Goal: Transaction & Acquisition: Purchase product/service

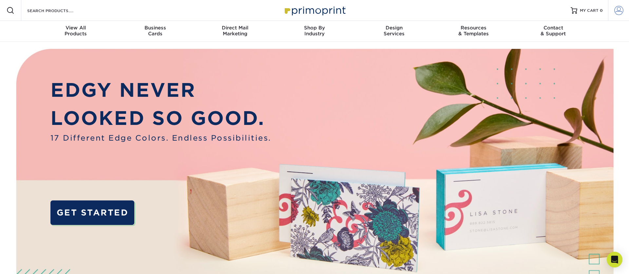
click at [615, 4] on link "Account" at bounding box center [618, 10] width 21 height 21
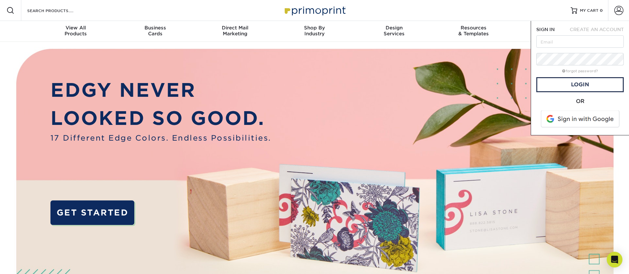
click at [592, 124] on span at bounding box center [581, 119] width 84 height 17
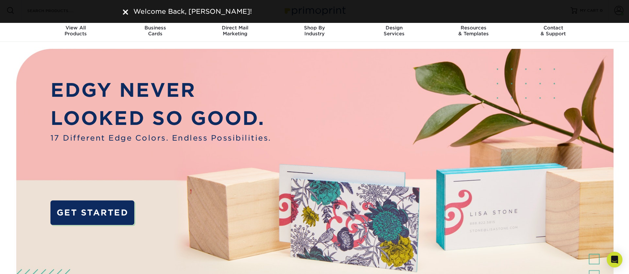
click at [127, 11] on img at bounding box center [125, 11] width 5 height 5
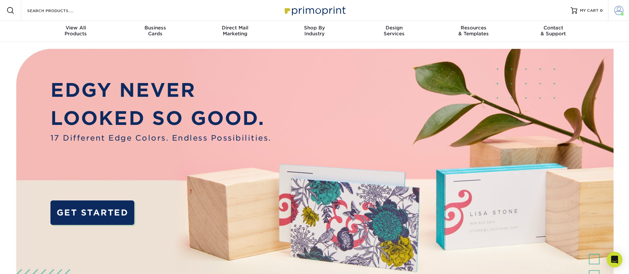
click at [616, 9] on span at bounding box center [618, 10] width 9 height 9
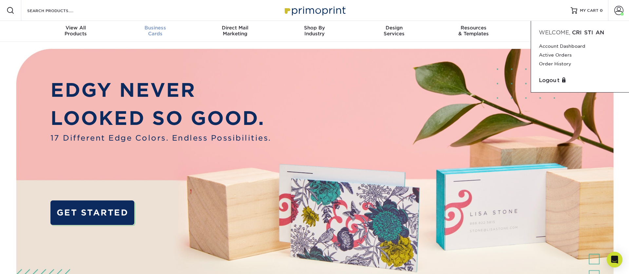
drag, startPoint x: 321, startPoint y: 76, endPoint x: 167, endPoint y: 28, distance: 161.8
click at [321, 76] on img at bounding box center [314, 197] width 623 height 311
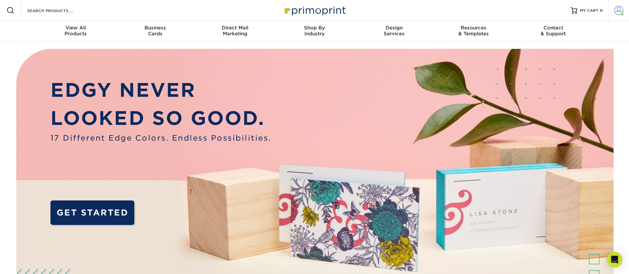
click at [622, 12] on span at bounding box center [621, 13] width 3 height 3
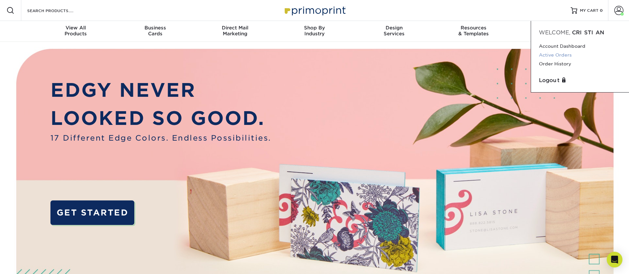
click at [556, 55] on link "Active Orders" at bounding box center [580, 55] width 82 height 9
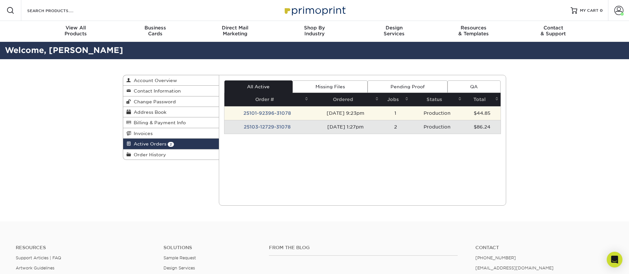
click at [294, 113] on td "25101-92396-31078" at bounding box center [267, 113] width 86 height 14
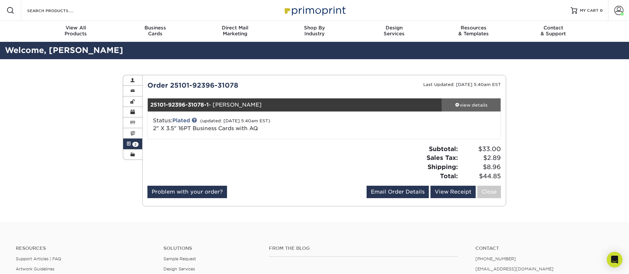
click at [465, 102] on div "view details" at bounding box center [470, 105] width 59 height 7
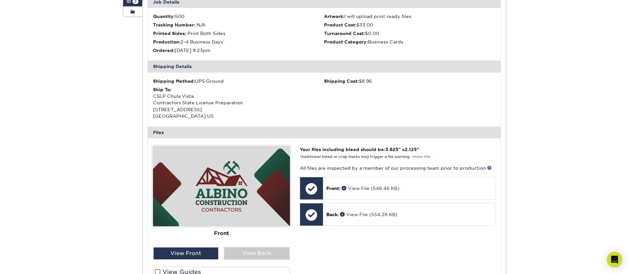
scroll to position [157, 0]
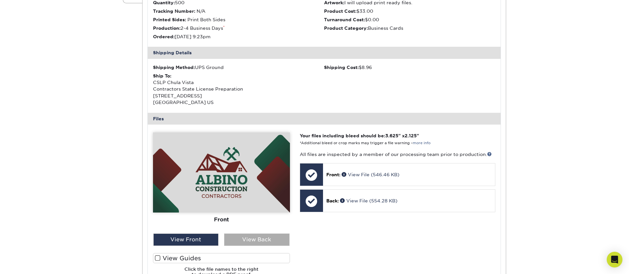
click at [234, 241] on div "View Back" at bounding box center [256, 240] width 65 height 12
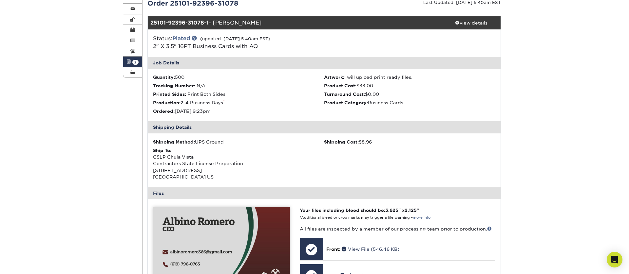
scroll to position [0, 0]
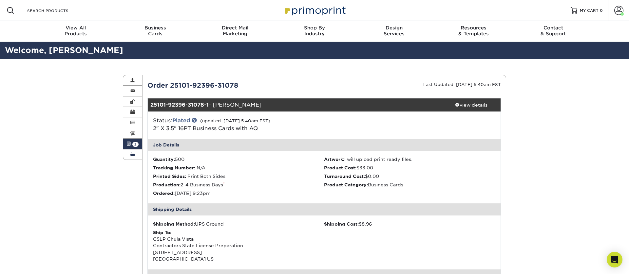
click at [137, 156] on link "Order History" at bounding box center [132, 155] width 19 height 10
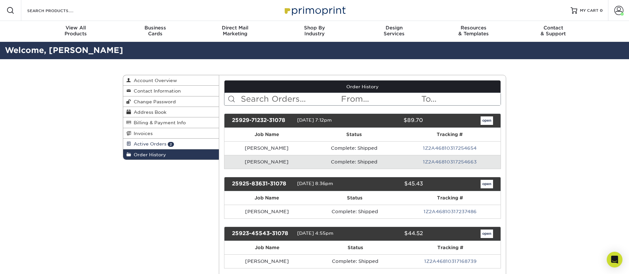
click at [194, 146] on link "Active Orders 2" at bounding box center [171, 144] width 96 height 10
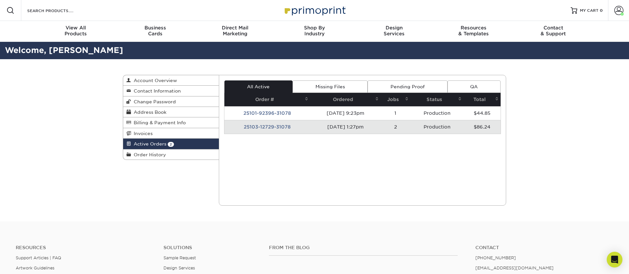
click at [406, 129] on td "2" at bounding box center [396, 127] width 30 height 14
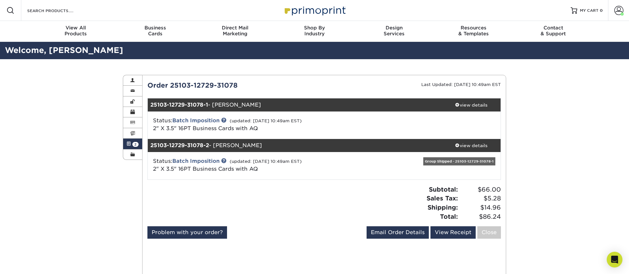
drag, startPoint x: 462, startPoint y: 106, endPoint x: 365, endPoint y: 147, distance: 106.4
click at [462, 106] on div "view details" at bounding box center [470, 105] width 59 height 7
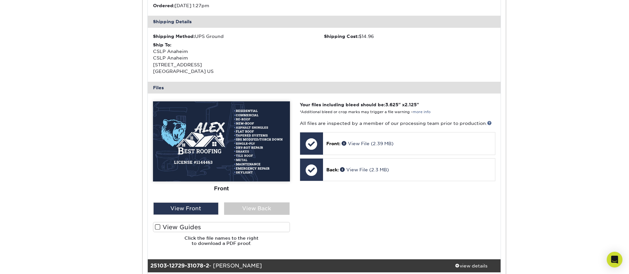
scroll to position [248, 0]
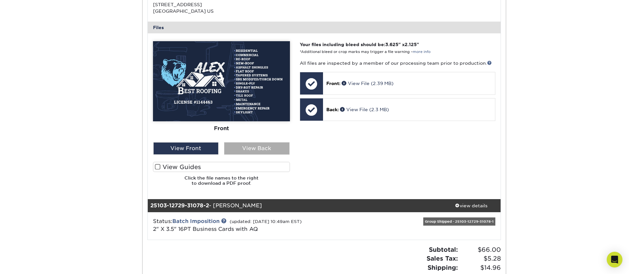
click at [253, 148] on div "View Back" at bounding box center [256, 148] width 65 height 12
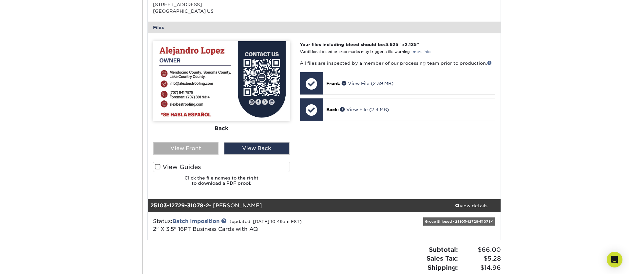
click at [201, 147] on div "View Front" at bounding box center [185, 148] width 65 height 12
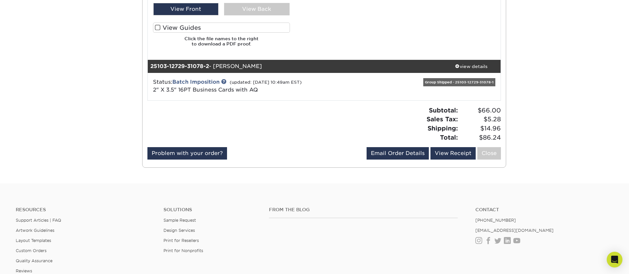
scroll to position [387, 0]
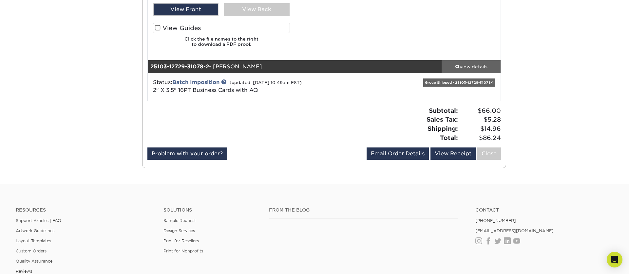
drag, startPoint x: 487, startPoint y: 67, endPoint x: 481, endPoint y: 69, distance: 6.4
click at [487, 67] on div "view details" at bounding box center [470, 66] width 59 height 7
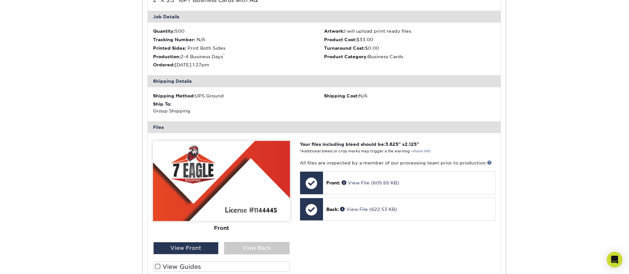
scroll to position [480, 0]
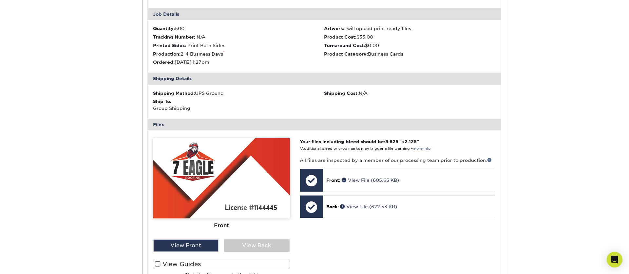
click at [255, 253] on div "Front Back" at bounding box center [221, 214] width 137 height 150
drag, startPoint x: 259, startPoint y: 247, endPoint x: 253, endPoint y: 248, distance: 6.6
click at [259, 247] on div "View Back" at bounding box center [256, 246] width 65 height 12
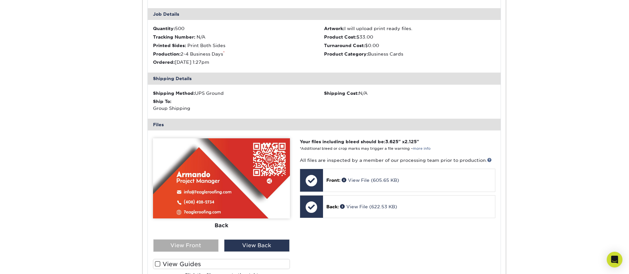
click at [207, 244] on div "View Front" at bounding box center [185, 246] width 65 height 12
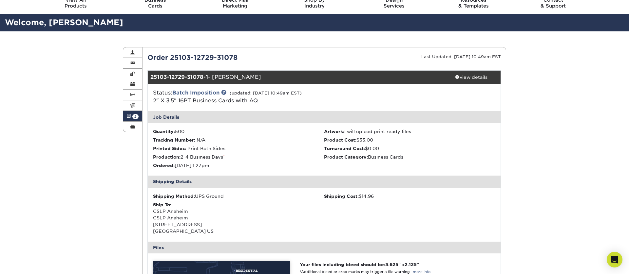
scroll to position [0, 0]
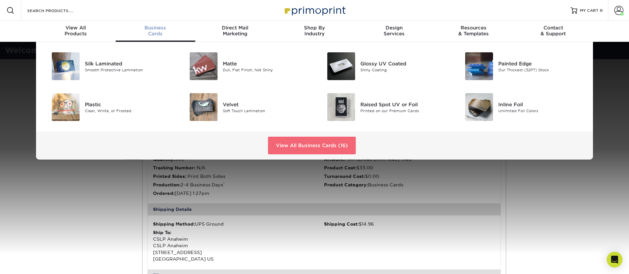
click at [299, 144] on link "View All Business Cards (16)" at bounding box center [312, 146] width 88 height 18
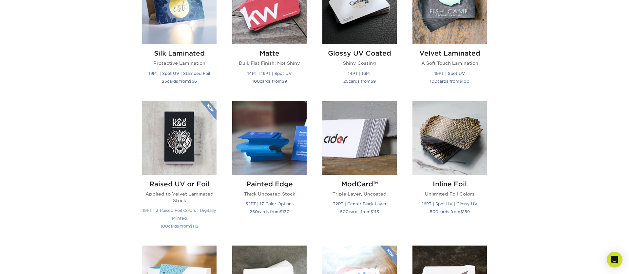
scroll to position [453, 0]
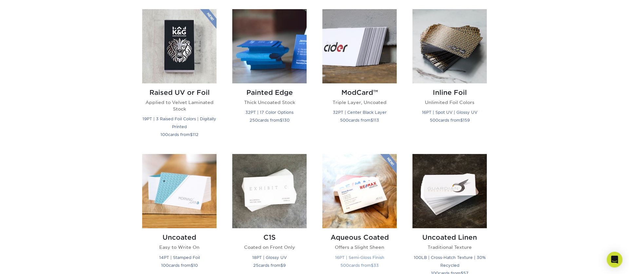
click at [364, 209] on img at bounding box center [359, 191] width 74 height 74
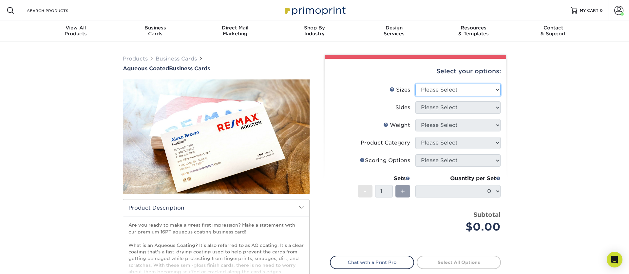
click at [458, 89] on select "Please Select 1.5" x 3.5" - Mini 1.75" x 3.5" - Mini 2" x 3" - Mini 2" x 3.5" -…" at bounding box center [457, 90] width 85 height 12
select select "2.00x3.50"
click at [415, 84] on select "Please Select 1.5" x 3.5" - Mini 1.75" x 3.5" - Mini 2" x 3" - Mini 2" x 3.5" -…" at bounding box center [457, 90] width 85 height 12
click at [463, 111] on select "Please Select Print Both Sides Print Front Only" at bounding box center [457, 108] width 85 height 12
select select "13abbda7-1d64-4f25-8bb2-c179b224825d"
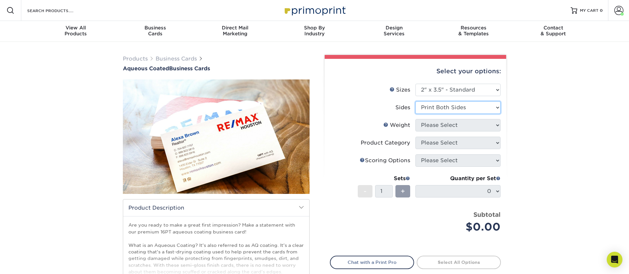
click at [415, 102] on select "Please Select Print Both Sides Print Front Only" at bounding box center [457, 108] width 85 height 12
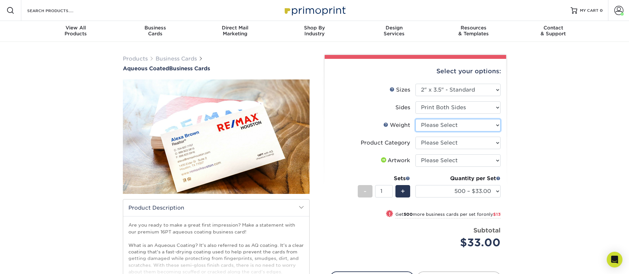
click at [439, 126] on select "Please Select 16PT" at bounding box center [457, 125] width 85 height 12
select select "16PT"
click at [415, 119] on select "Please Select 16PT" at bounding box center [457, 125] width 85 height 12
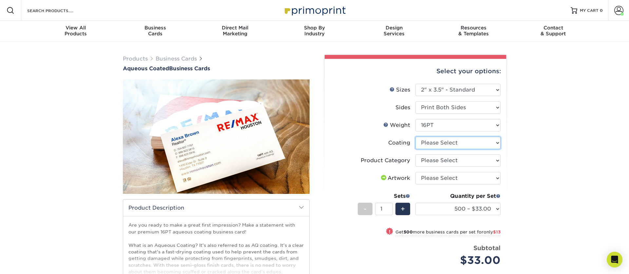
click at [445, 146] on select at bounding box center [457, 143] width 85 height 12
select select "d41dab50-ff65-4f4f-bb17-2afe4d36ae33"
click at [415, 137] on select at bounding box center [457, 143] width 85 height 12
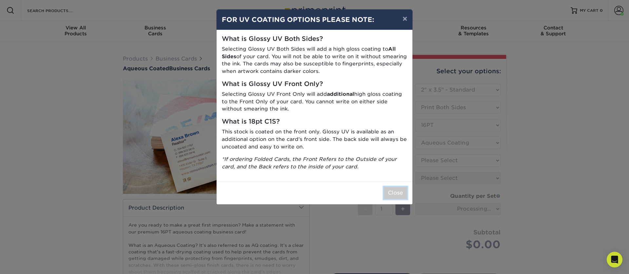
click at [404, 190] on button "Close" at bounding box center [395, 193] width 24 height 12
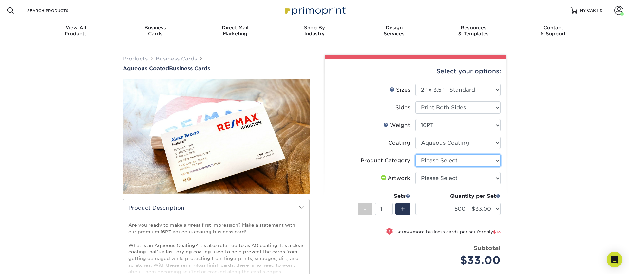
click at [433, 162] on select "Please Select Business Cards" at bounding box center [457, 161] width 85 height 12
select select "3b5148f1-0588-4f88-a218-97bcfdce65c1"
click at [415, 155] on select "Please Select Business Cards" at bounding box center [457, 161] width 85 height 12
click at [441, 173] on select "Please Select I will upload files I need a design - $100" at bounding box center [457, 178] width 85 height 12
select select "upload"
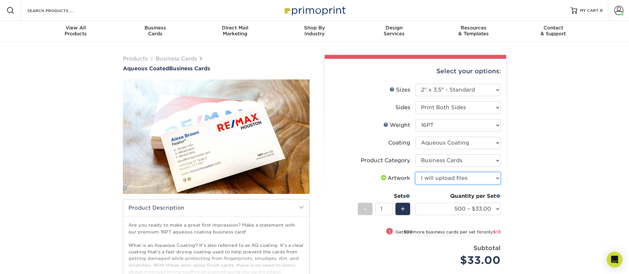
click at [415, 172] on select "Please Select I will upload files I need a design - $100" at bounding box center [457, 178] width 85 height 12
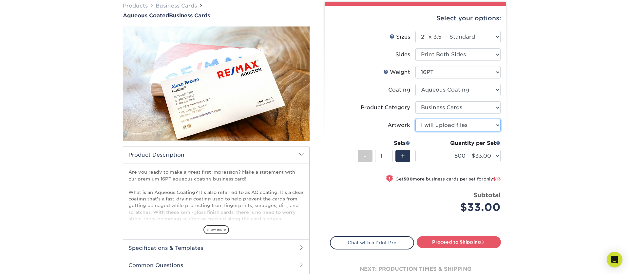
scroll to position [85, 0]
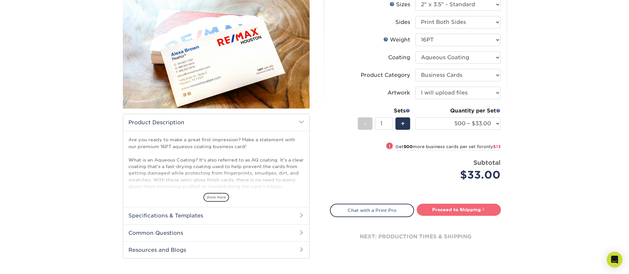
click at [442, 212] on link "Proceed to Shipping" at bounding box center [459, 210] width 84 height 12
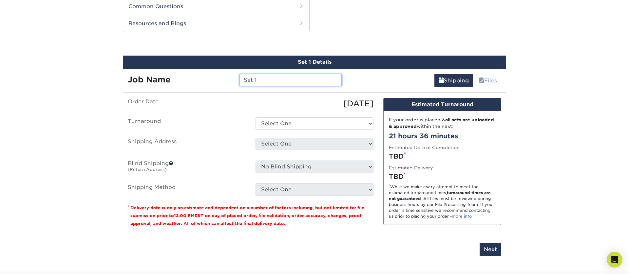
scroll to position [313, 0]
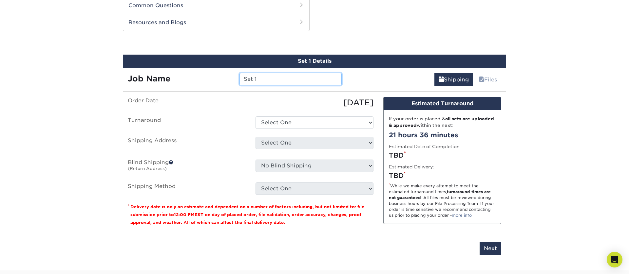
drag, startPoint x: 268, startPoint y: 82, endPoint x: 213, endPoint y: 80, distance: 55.0
click at [213, 80] on div "Job Name Set 1" at bounding box center [235, 79] width 224 height 12
type input "<"
type input "[PERSON_NAME]"
drag, startPoint x: 291, startPoint y: 108, endPoint x: 617, endPoint y: 21, distance: 337.6
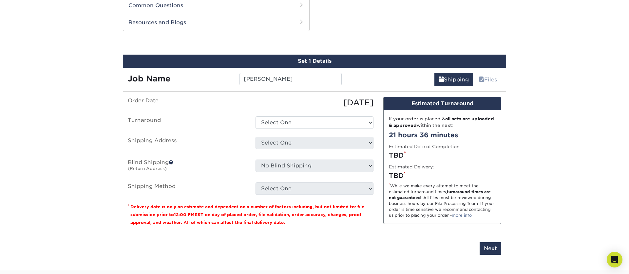
click at [299, 107] on div "10/06/2025" at bounding box center [315, 103] width 128 height 12
click at [296, 123] on select "Select One 2-4 Business Days 2 Day Next Business Day" at bounding box center [314, 123] width 118 height 12
select select "6247fa13-6ec4-4bd5-81ce-27fae4b5d043"
click at [255, 117] on select "Select One 2-4 Business Days 2 Day Next Business Day" at bounding box center [314, 123] width 118 height 12
click at [294, 146] on select "Select One 176 S Mountain View Abraham Romero ACO GENERAL CONSTRUCTION Adrian M…" at bounding box center [314, 143] width 118 height 12
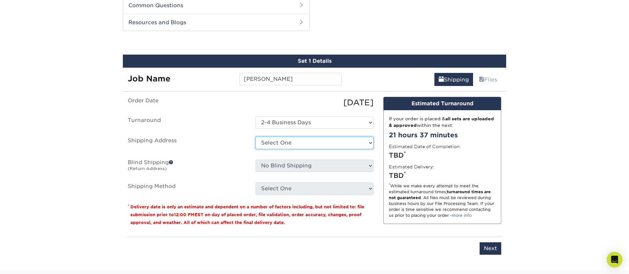
select select "279971"
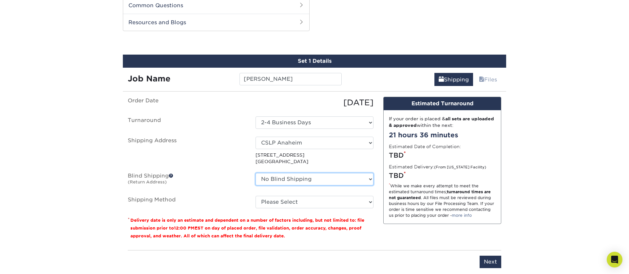
click at [285, 177] on select "No Blind Shipping 176 S Mountain View Abraham Romero ACO GENERAL CONSTRUCTION A…" at bounding box center [314, 179] width 118 height 12
select select "279971"
click at [255, 173] on select "No Blind Shipping 176 S Mountain View Abraham Romero ACO GENERAL CONSTRUCTION A…" at bounding box center [314, 179] width 118 height 12
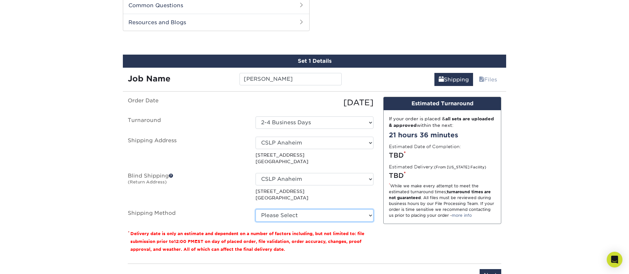
click at [279, 216] on select "Please Select Ground Shipping (+$8.96) 3 Day Shipping Service (+$15.36) 2 Day A…" at bounding box center [314, 216] width 118 height 12
select select "03"
click at [255, 210] on select "Please Select Ground Shipping (+$8.96) 3 Day Shipping Service (+$15.36) 2 Day A…" at bounding box center [314, 216] width 118 height 12
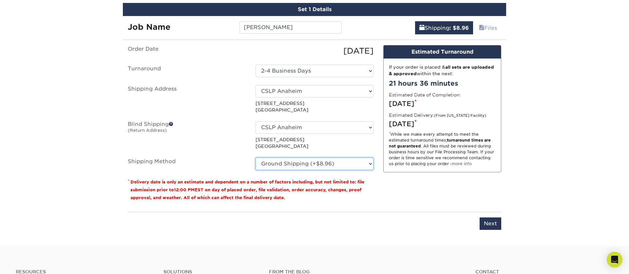
scroll to position [367, 0]
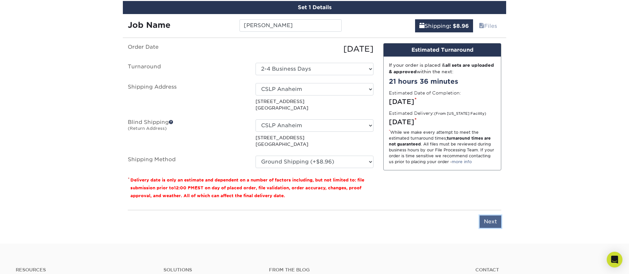
click at [490, 220] on input "Next" at bounding box center [490, 222] width 22 height 12
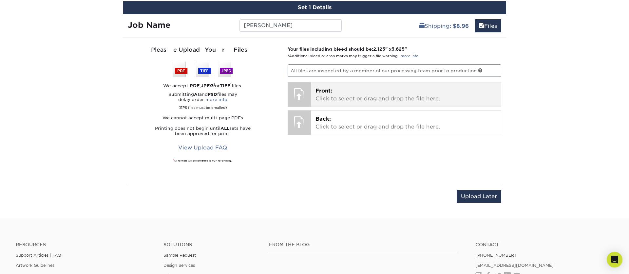
click at [357, 97] on p "Front: Click to select or drag and drop the file here." at bounding box center [405, 95] width 181 height 16
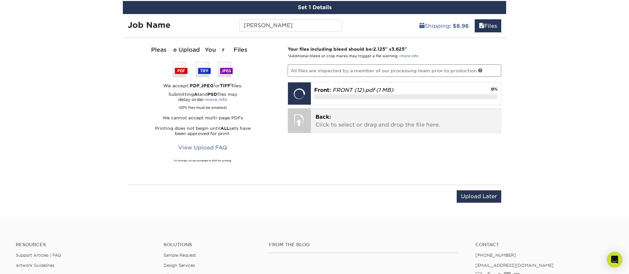
click at [338, 122] on p "Back: Click to select or drag and drop the file here." at bounding box center [405, 121] width 181 height 16
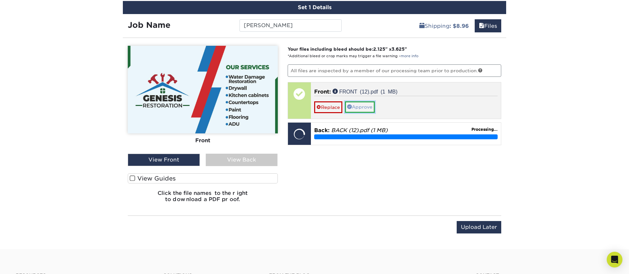
click at [363, 109] on link "Approve" at bounding box center [360, 107] width 30 height 11
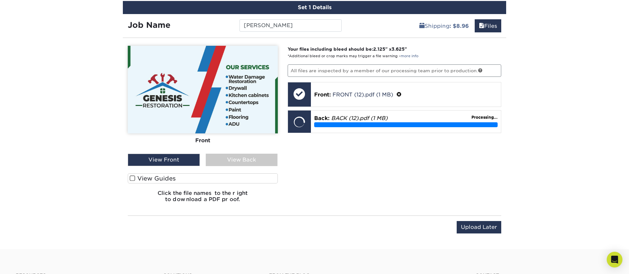
click at [247, 162] on div "View Back" at bounding box center [242, 160] width 72 height 12
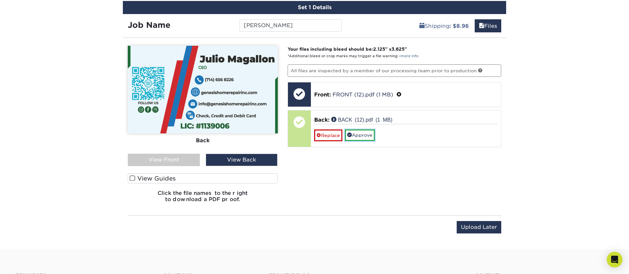
click at [360, 135] on link "Approve" at bounding box center [360, 135] width 30 height 11
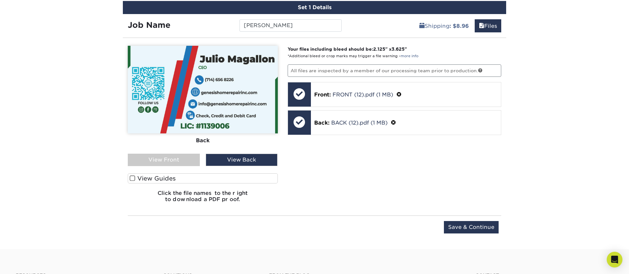
click at [133, 178] on span at bounding box center [133, 179] width 6 height 6
click at [0, 0] on input "View Guides" at bounding box center [0, 0] width 0 height 0
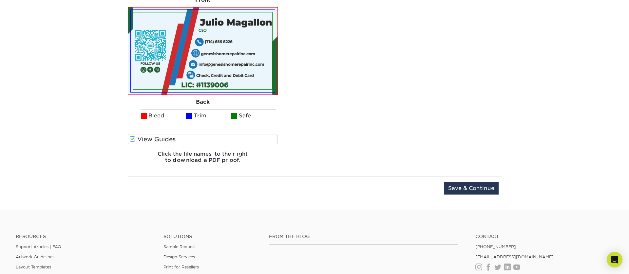
scroll to position [451, 0]
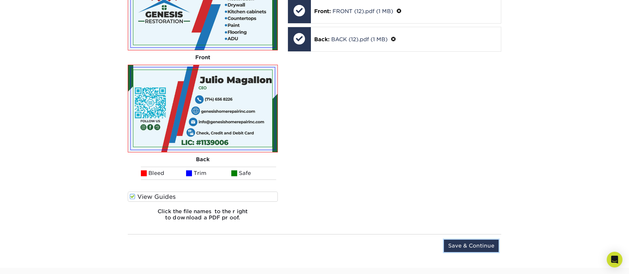
click at [464, 246] on input "Save & Continue" at bounding box center [471, 246] width 55 height 12
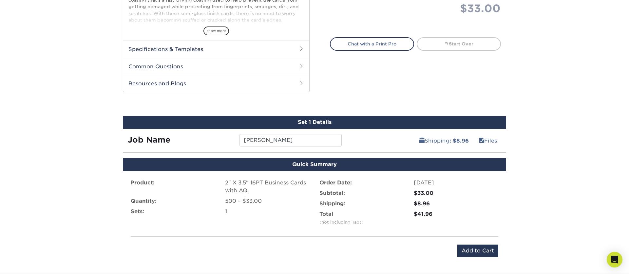
scroll to position [295, 0]
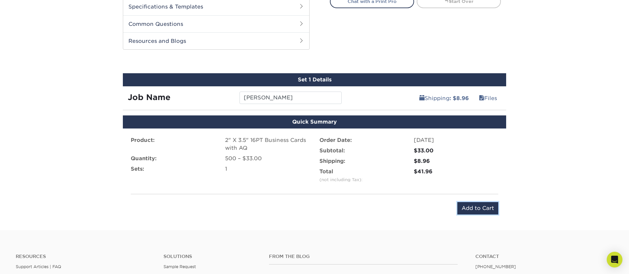
click at [479, 210] on input "Add to Cart" at bounding box center [477, 208] width 41 height 12
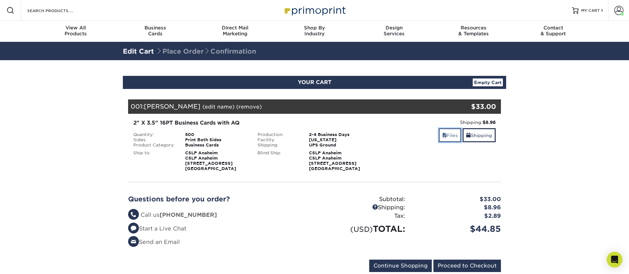
click at [452, 136] on link "Files" at bounding box center [450, 135] width 23 height 14
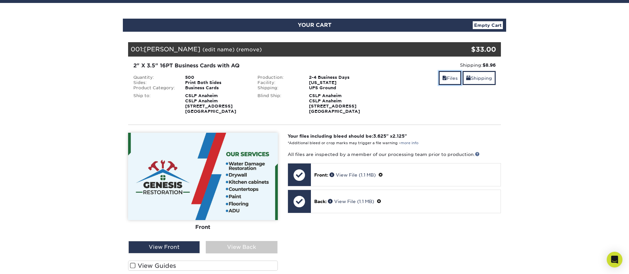
scroll to position [63, 0]
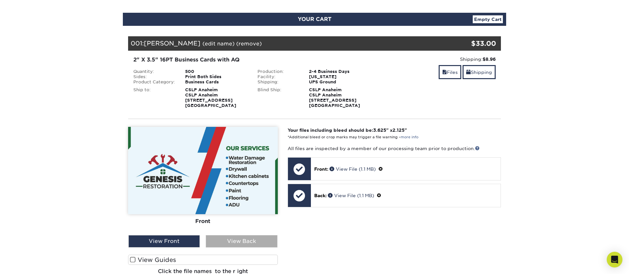
click at [247, 244] on div "View Back" at bounding box center [241, 241] width 71 height 12
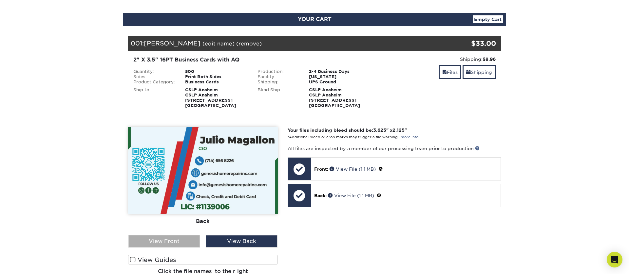
click at [187, 239] on div "View Front" at bounding box center [163, 241] width 71 height 12
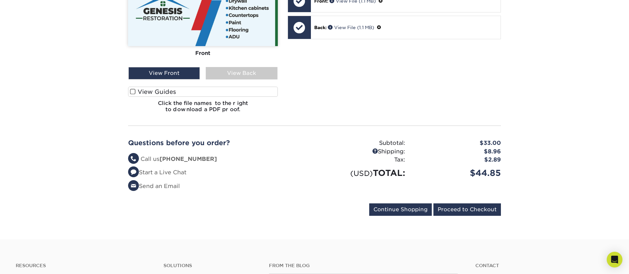
scroll to position [251, 0]
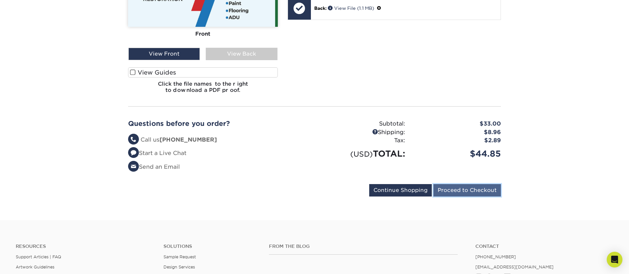
click at [456, 192] on input "Proceed to Checkout" at bounding box center [466, 190] width 67 height 12
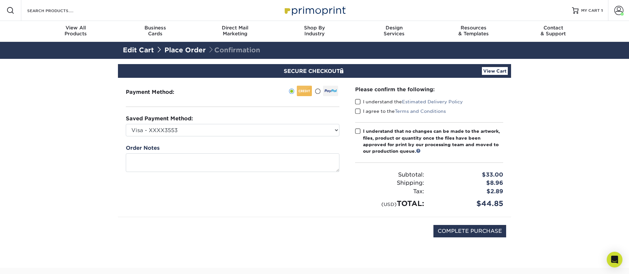
drag, startPoint x: 360, startPoint y: 102, endPoint x: 358, endPoint y: 114, distance: 12.0
click at [360, 102] on span at bounding box center [358, 102] width 6 height 6
click at [0, 0] on input "I understand the Estimated Delivery Policy" at bounding box center [0, 0] width 0 height 0
click at [358, 115] on label "I agree to the Terms and Conditions" at bounding box center [400, 111] width 91 height 7
click at [0, 0] on input "I agree to the Terms and Conditions" at bounding box center [0, 0] width 0 height 0
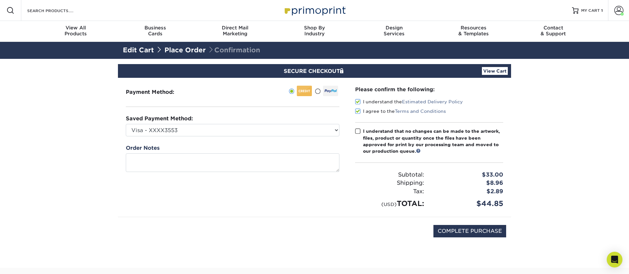
click at [356, 132] on span at bounding box center [358, 131] width 6 height 6
click at [0, 0] on input "I understand that no changes can be made to the artwork, files, product or quan…" at bounding box center [0, 0] width 0 height 0
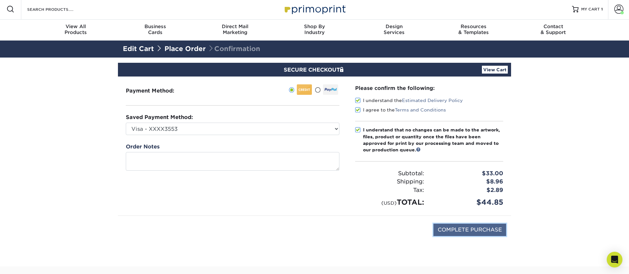
drag, startPoint x: 467, startPoint y: 232, endPoint x: 460, endPoint y: 231, distance: 7.3
click at [467, 232] on input "COMPLETE PURCHASE" at bounding box center [469, 230] width 73 height 12
type input "PROCESSING, PLEASE WAIT..."
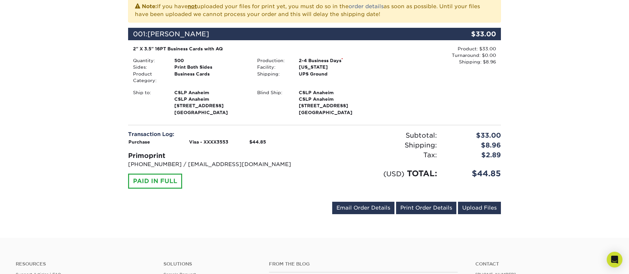
scroll to position [191, 0]
